Goal: Task Accomplishment & Management: Manage account settings

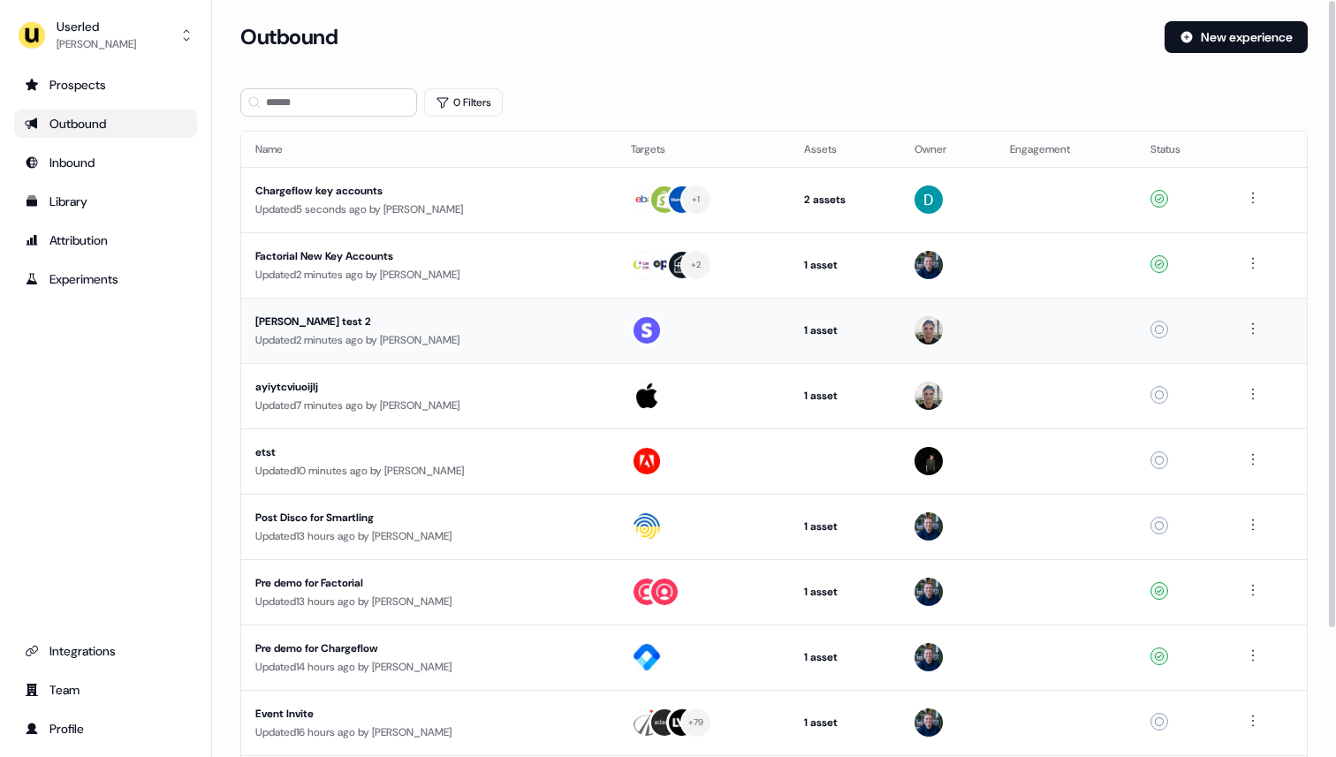
click at [341, 331] on div "Updated 2 minutes ago by [PERSON_NAME]" at bounding box center [428, 340] width 347 height 18
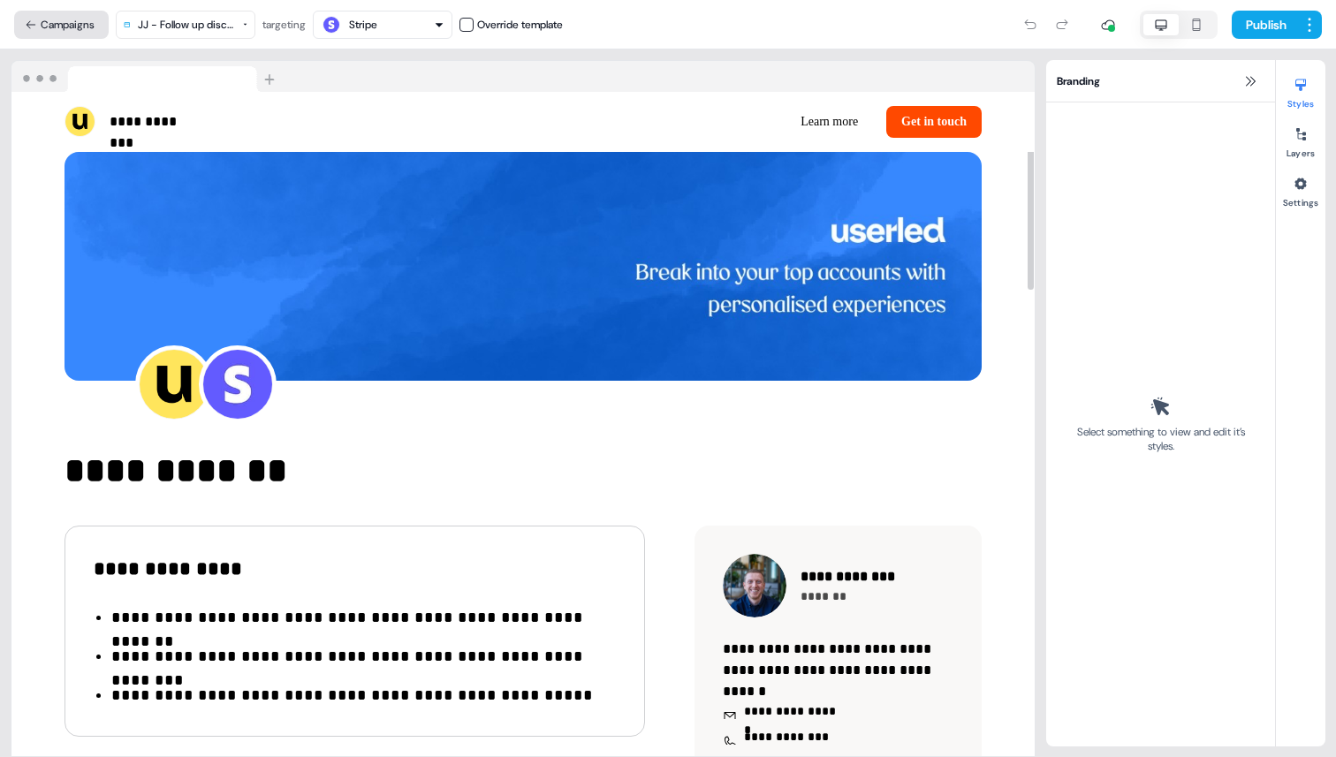
click at [67, 25] on button "Campaigns" at bounding box center [61, 25] width 95 height 28
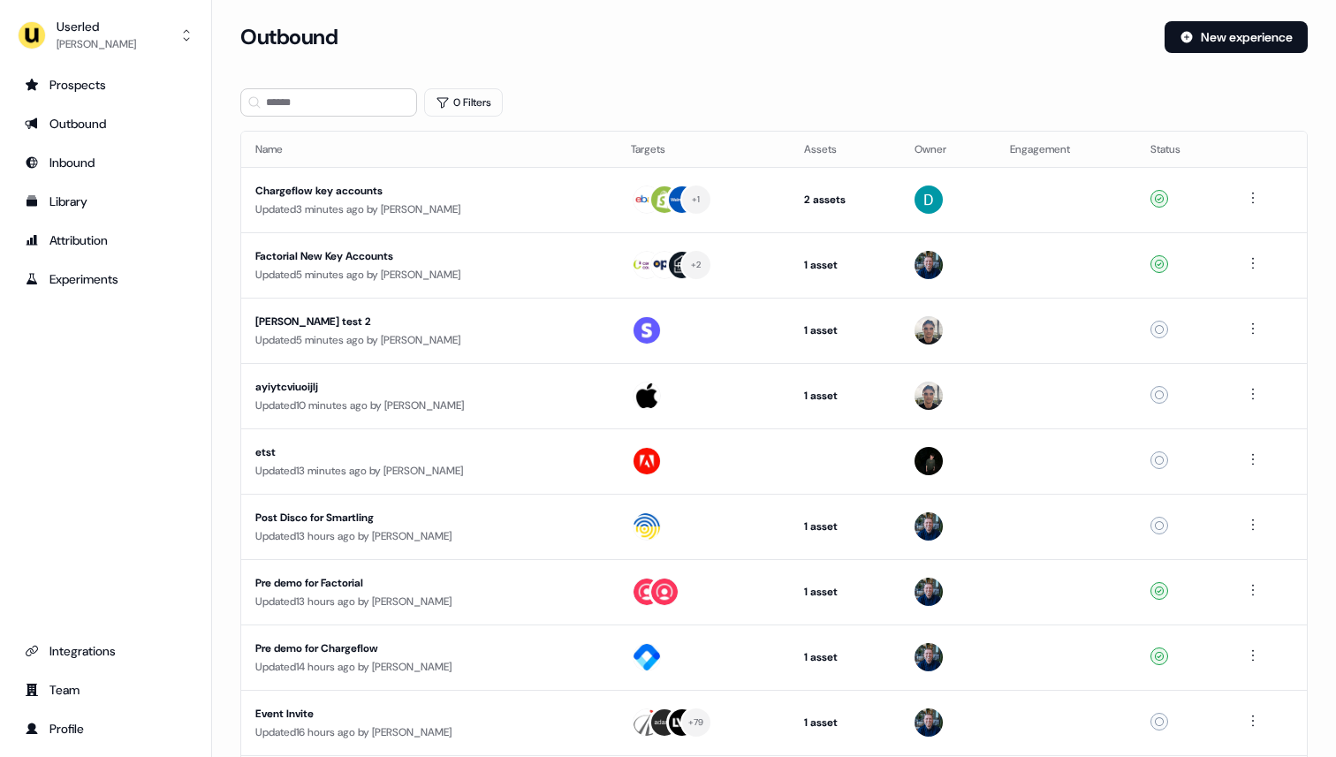
click at [67, 25] on div "Userled" at bounding box center [97, 27] width 80 height 18
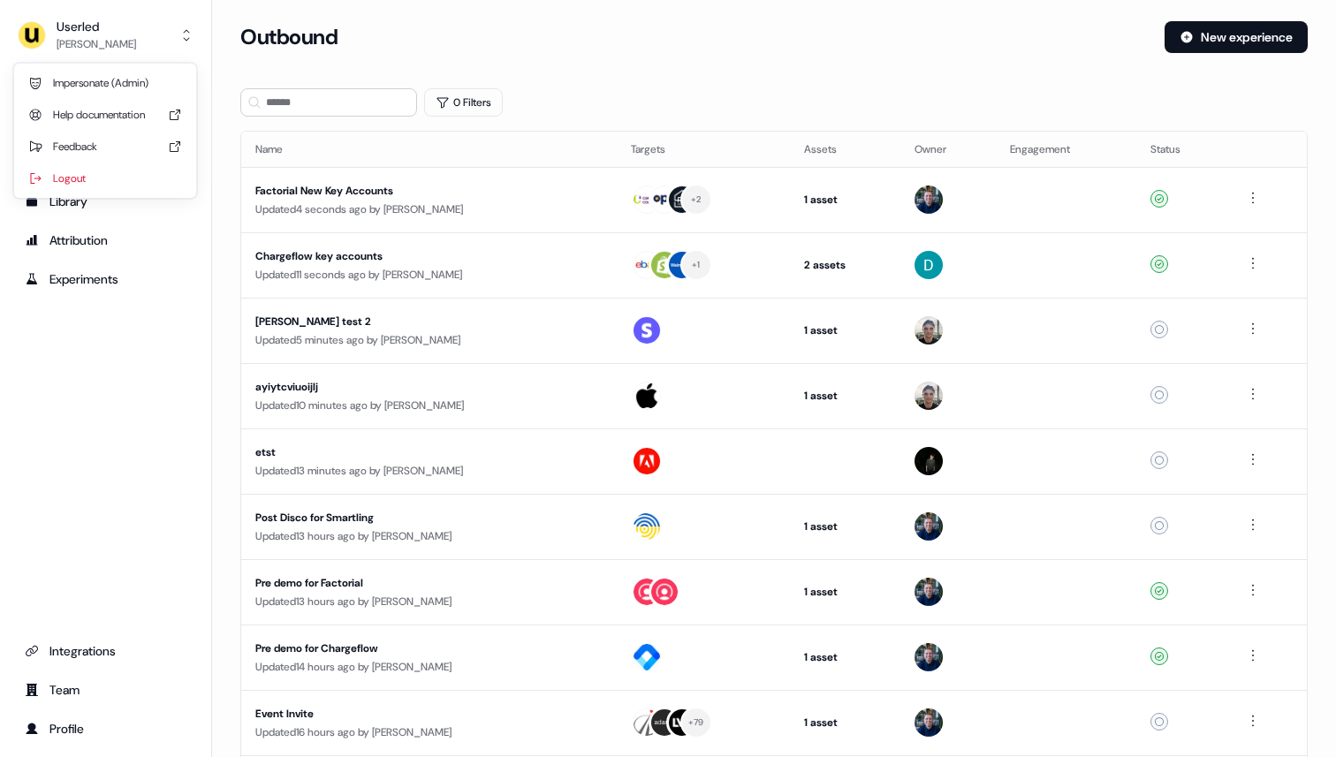
click at [102, 85] on div "Impersonate (Admin)" at bounding box center [105, 83] width 168 height 32
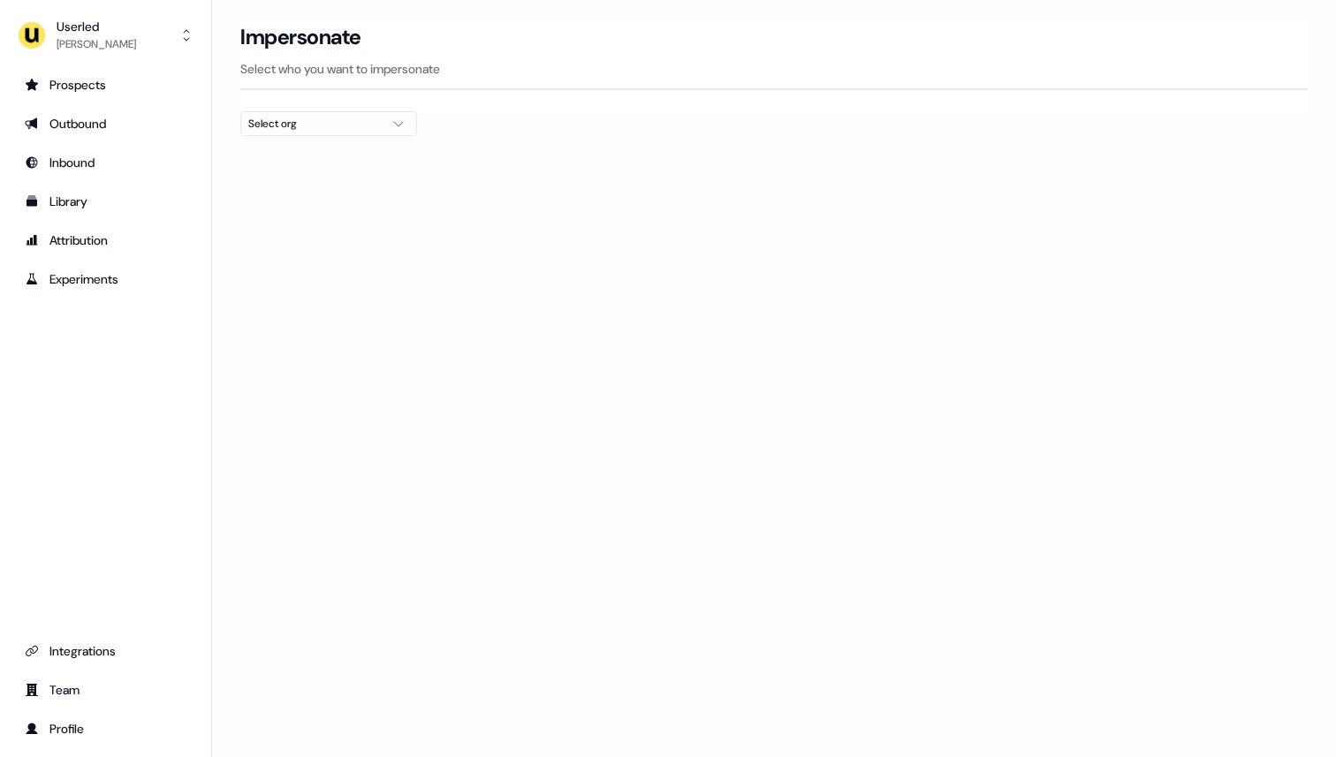
click at [310, 125] on div "Select org" at bounding box center [314, 124] width 133 height 18
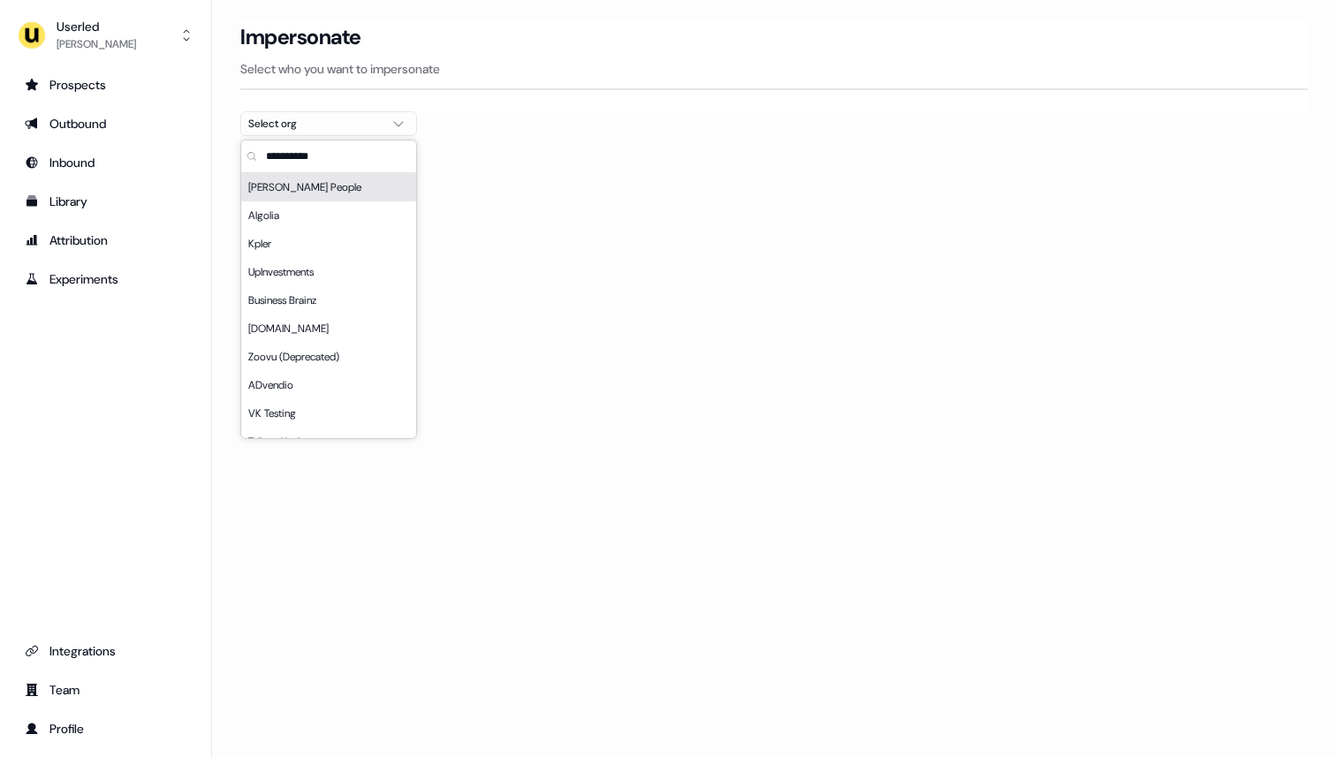
type input "*"
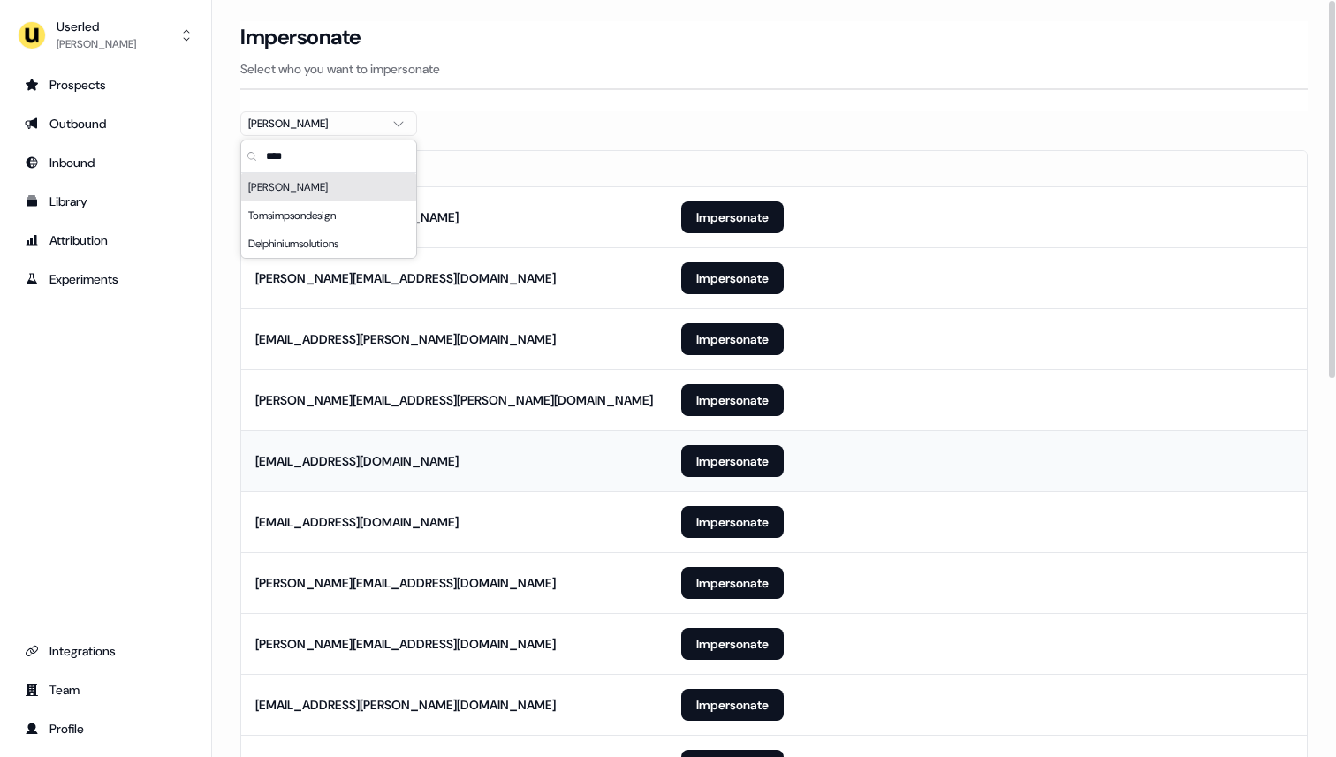
type input "****"
click at [980, 485] on td "Impersonate" at bounding box center [987, 460] width 640 height 61
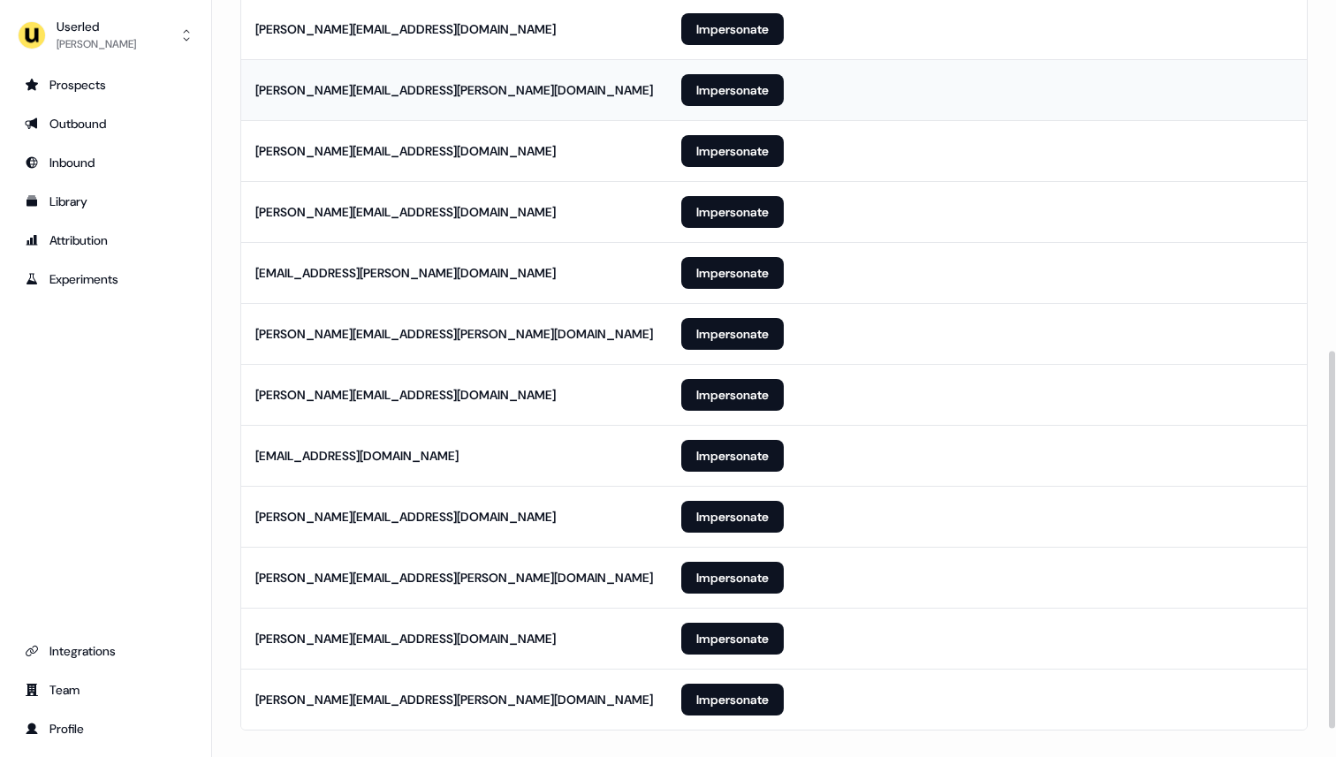
scroll to position [738, 0]
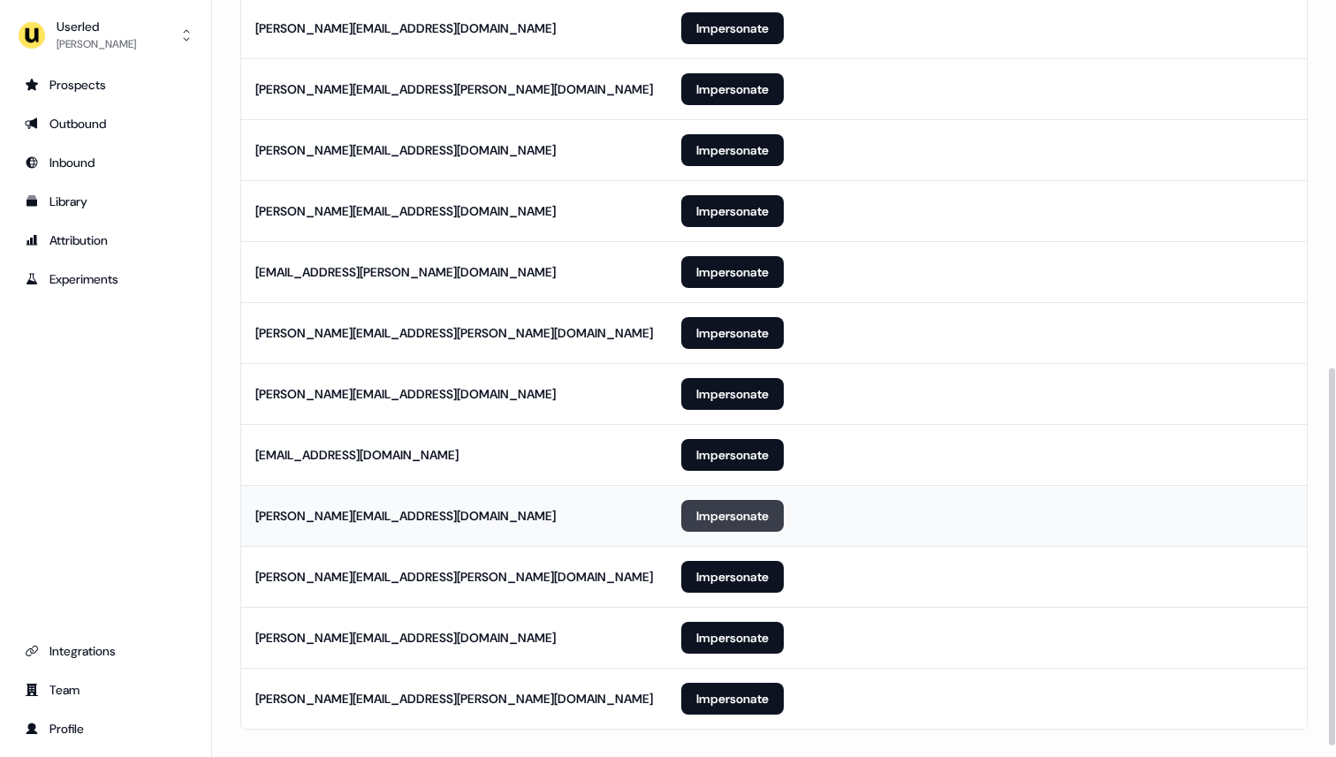
click at [728, 519] on button "Impersonate" at bounding box center [732, 516] width 102 height 32
